Goal: Feedback & Contribution: Contribute content

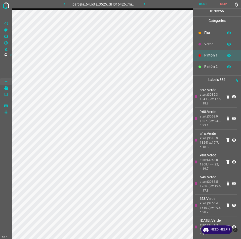
click at [207, 7] on button "Done" at bounding box center [203, 4] width 20 height 8
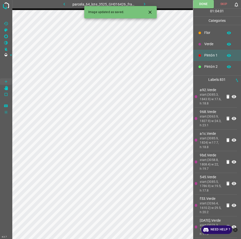
click at [144, 5] on icon "button" at bounding box center [144, 4] width 5 height 5
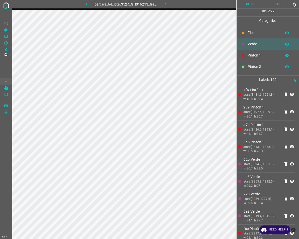
scroll to position [25, 0]
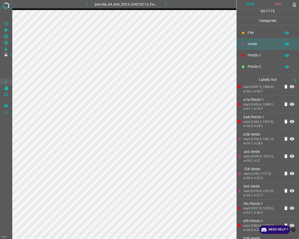
click span "Verde"
click at [240, 229] on icon "close-help" at bounding box center [293, 230] width 5 height 5
click span "Delete"
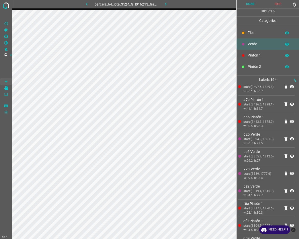
drag, startPoint x: 182, startPoint y: 87, endPoint x: 171, endPoint y: 118, distance: 32.1
click div
click at [240, 2] on button "Done" at bounding box center [250, 4] width 28 height 8
click at [165, 6] on icon "button" at bounding box center [165, 4] width 5 height 5
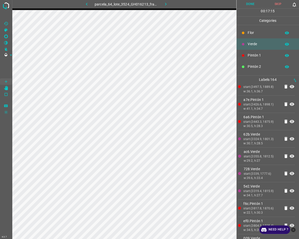
scroll to position [0, 0]
